Goal: Task Accomplishment & Management: Use online tool/utility

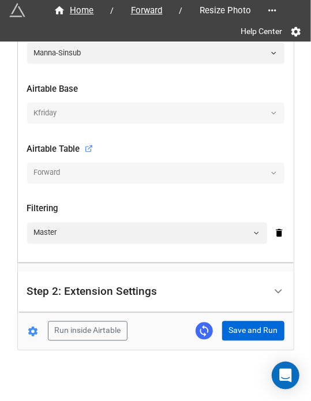
scroll to position [299, 0]
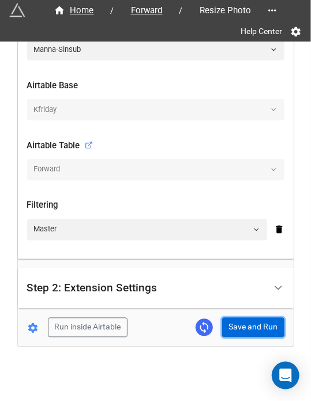
click at [245, 327] on button "Save and Run" at bounding box center [253, 328] width 62 height 20
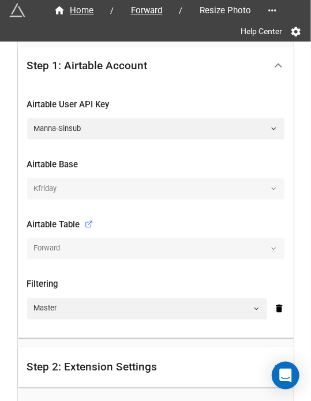
scroll to position [344, 0]
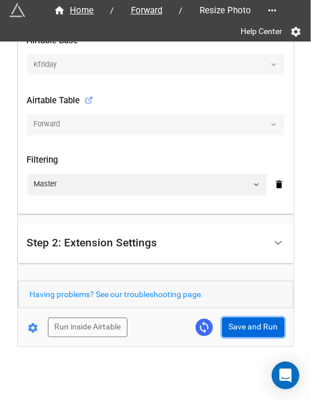
click at [244, 327] on button "Save and Run" at bounding box center [253, 328] width 62 height 20
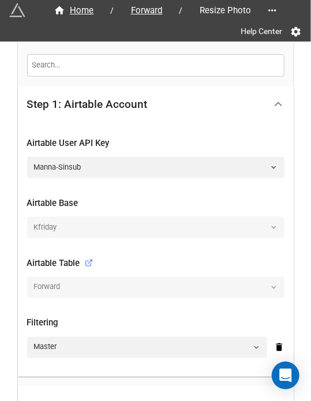
scroll to position [0, 0]
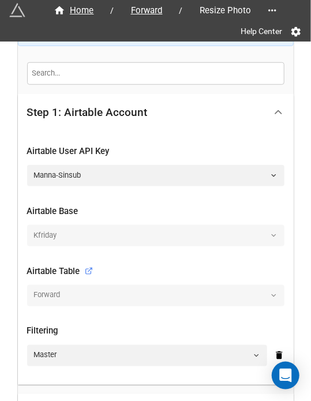
click at [283, 126] on div "Step 1: Airtable Account" at bounding box center [156, 112] width 276 height 37
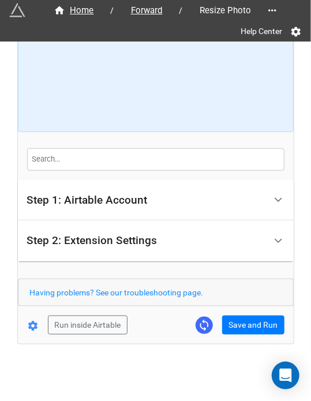
scroll to position [85, 0]
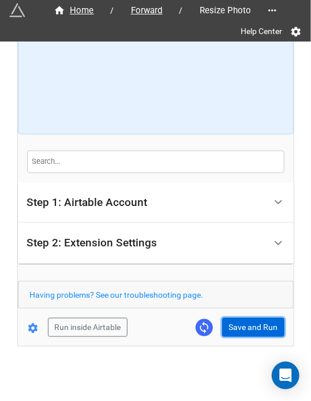
click at [252, 328] on button "Save and Run" at bounding box center [253, 328] width 62 height 20
click at [245, 324] on button "Save and Run" at bounding box center [253, 328] width 62 height 20
click at [244, 326] on button "Save and Run" at bounding box center [253, 328] width 62 height 20
click at [248, 331] on button "Save and Run" at bounding box center [253, 328] width 62 height 20
click at [229, 325] on button "Save and Run" at bounding box center [253, 328] width 62 height 20
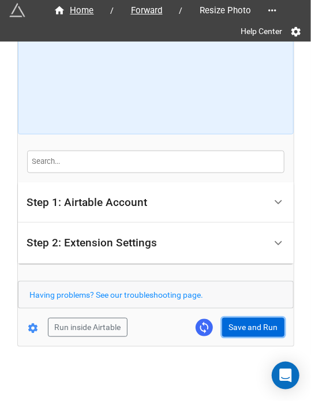
drag, startPoint x: 245, startPoint y: 323, endPoint x: 263, endPoint y: 334, distance: 20.5
click at [245, 323] on button "Save and Run" at bounding box center [253, 328] width 62 height 20
click at [232, 329] on button "Save and Run" at bounding box center [253, 328] width 62 height 20
drag, startPoint x: 237, startPoint y: 331, endPoint x: 240, endPoint y: 391, distance: 60.7
click at [237, 331] on button "Save and Run" at bounding box center [253, 328] width 62 height 20
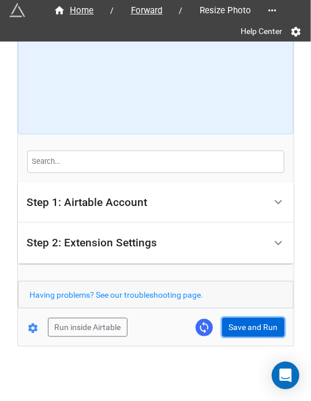
click at [264, 333] on button "Save and Run" at bounding box center [253, 328] width 62 height 20
click at [242, 324] on button "Save and Run" at bounding box center [253, 328] width 62 height 20
click at [270, 325] on button "Save and Run" at bounding box center [253, 328] width 62 height 20
click at [253, 331] on button "Save and Run" at bounding box center [253, 328] width 62 height 20
click at [259, 327] on button "Save and Run" at bounding box center [253, 328] width 62 height 20
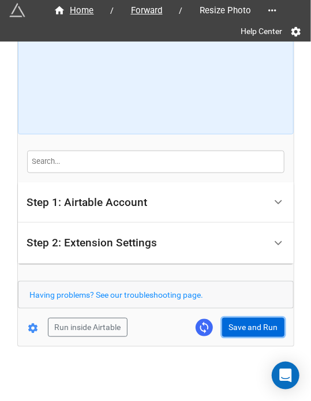
drag, startPoint x: 259, startPoint y: 321, endPoint x: 290, endPoint y: 317, distance: 31.4
click at [259, 321] on button "Save and Run" at bounding box center [253, 328] width 62 height 20
drag, startPoint x: 257, startPoint y: 332, endPoint x: 264, endPoint y: 322, distance: 11.7
click at [257, 332] on button "Save and Run" at bounding box center [253, 328] width 62 height 20
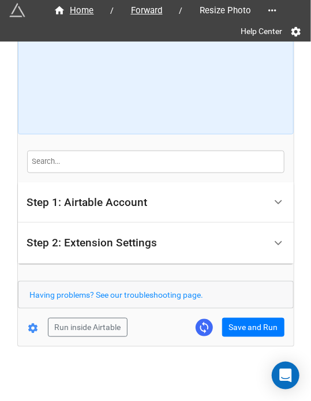
scroll to position [80, 0]
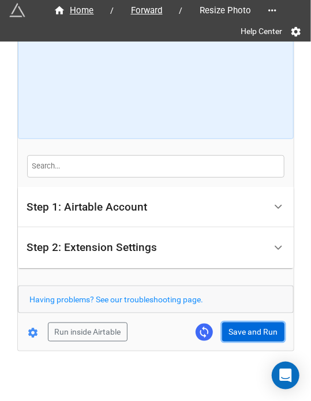
drag, startPoint x: 253, startPoint y: 325, endPoint x: 270, endPoint y: 334, distance: 19.4
click at [253, 325] on button "Save and Run" at bounding box center [253, 333] width 62 height 20
drag, startPoint x: 254, startPoint y: 333, endPoint x: 262, endPoint y: 333, distance: 8.1
click at [254, 333] on button "Save and Run" at bounding box center [253, 333] width 62 height 20
drag, startPoint x: 256, startPoint y: 334, endPoint x: 264, endPoint y: 346, distance: 14.3
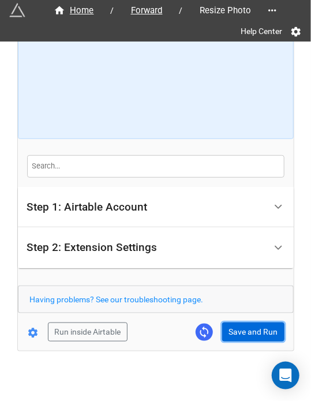
click at [256, 334] on button "Save and Run" at bounding box center [253, 333] width 62 height 20
click at [229, 334] on button "Save and Run" at bounding box center [253, 333] width 62 height 20
click at [246, 329] on button "Save and Run" at bounding box center [253, 333] width 62 height 20
click at [252, 331] on button "Save and Run" at bounding box center [253, 333] width 62 height 20
drag, startPoint x: 235, startPoint y: 334, endPoint x: 272, endPoint y: 343, distance: 38.1
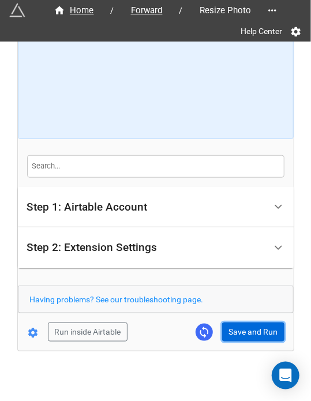
click at [235, 334] on button "Save and Run" at bounding box center [253, 333] width 62 height 20
click at [247, 334] on button "Save and Run" at bounding box center [253, 333] width 62 height 20
click at [255, 324] on button "Save and Run" at bounding box center [253, 333] width 62 height 20
click at [238, 333] on button "Save and Run" at bounding box center [253, 333] width 62 height 20
click at [244, 330] on button "Save and Run" at bounding box center [253, 333] width 62 height 20
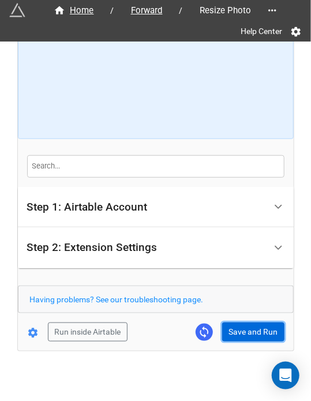
click at [224, 332] on button "Save and Run" at bounding box center [253, 333] width 62 height 20
click at [242, 328] on button "Save and Run" at bounding box center [253, 333] width 62 height 20
click at [232, 336] on button "Save and Run" at bounding box center [253, 333] width 62 height 20
drag, startPoint x: 251, startPoint y: 324, endPoint x: 310, endPoint y: 342, distance: 61.5
click at [251, 324] on button "Save and Run" at bounding box center [253, 333] width 62 height 20
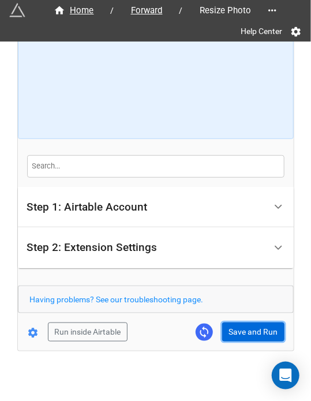
drag, startPoint x: 252, startPoint y: 332, endPoint x: 311, endPoint y: 301, distance: 66.3
click at [252, 332] on button "Save and Run" at bounding box center [253, 333] width 62 height 20
drag, startPoint x: 251, startPoint y: 327, endPoint x: 308, endPoint y: 327, distance: 57.1
click at [251, 327] on button "Save and Run" at bounding box center [253, 333] width 62 height 20
click at [237, 325] on button "Save and Run" at bounding box center [253, 333] width 62 height 20
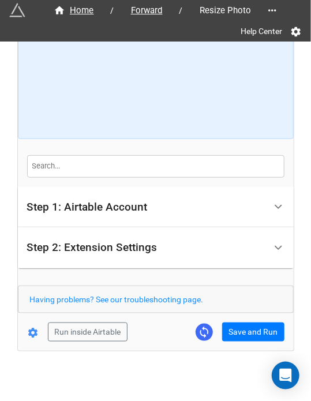
click at [255, 316] on form "How to Setup Step 1: Airtable Account Airtable User API Key Manna-Sinsub Airtab…" at bounding box center [156, 156] width 276 height 371
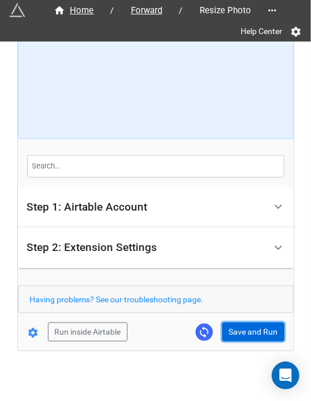
click at [253, 325] on button "Save and Run" at bounding box center [253, 333] width 62 height 20
click at [268, 327] on button "Save and Run" at bounding box center [253, 333] width 62 height 20
click at [256, 327] on button "Save and Run" at bounding box center [253, 333] width 62 height 20
click at [266, 323] on button "Save and Run" at bounding box center [253, 333] width 62 height 20
drag, startPoint x: 256, startPoint y: 332, endPoint x: 308, endPoint y: 340, distance: 52.5
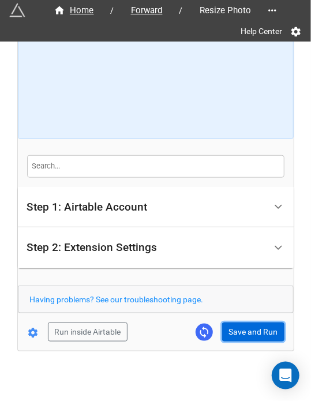
click at [256, 332] on button "Save and Run" at bounding box center [253, 333] width 62 height 20
click at [249, 331] on button "Save and Run" at bounding box center [253, 333] width 62 height 20
click at [234, 338] on button "Save and Run" at bounding box center [253, 333] width 62 height 20
click at [244, 325] on button "Save and Run" at bounding box center [253, 333] width 62 height 20
click at [245, 335] on button "Save and Run" at bounding box center [253, 333] width 62 height 20
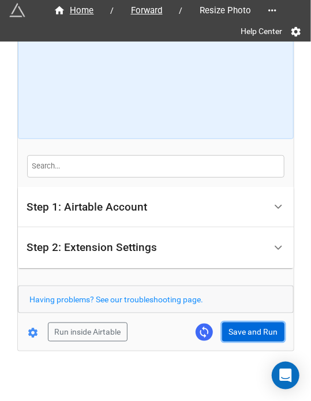
drag, startPoint x: 241, startPoint y: 331, endPoint x: 272, endPoint y: 332, distance: 31.8
click at [241, 331] on button "Save and Run" at bounding box center [253, 333] width 62 height 20
drag, startPoint x: 251, startPoint y: 331, endPoint x: 306, endPoint y: 314, distance: 57.5
click at [252, 331] on button "Save and Run" at bounding box center [253, 333] width 62 height 20
click at [240, 327] on button "Save and Run" at bounding box center [253, 333] width 62 height 20
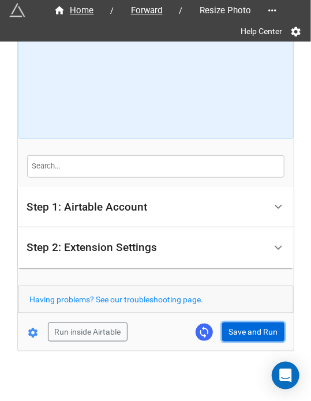
click at [251, 336] on button "Save and Run" at bounding box center [253, 333] width 62 height 20
click at [253, 328] on button "Save and Run" at bounding box center [253, 333] width 62 height 20
